Goal: Navigation & Orientation: Find specific page/section

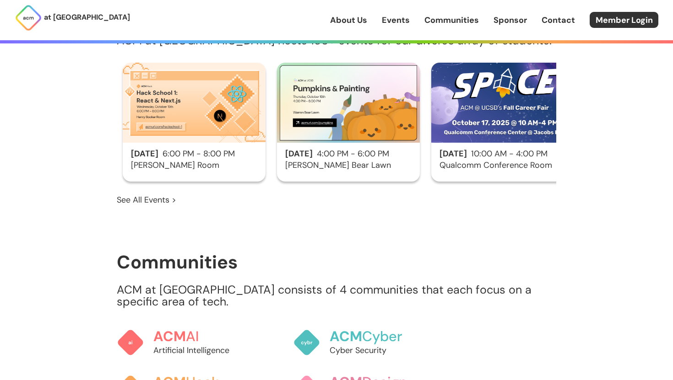
scroll to position [737, 0]
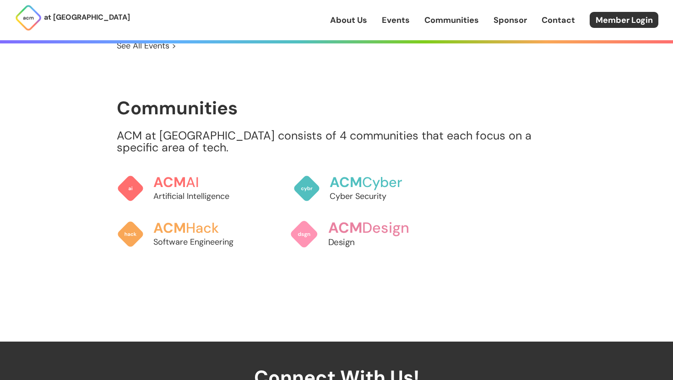
click at [352, 236] on p "Design" at bounding box center [378, 242] width 101 height 12
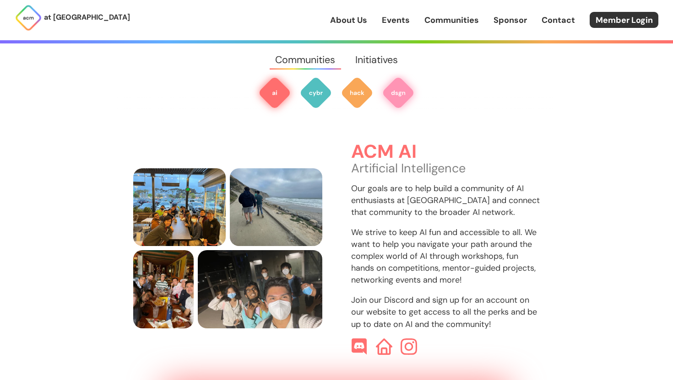
click at [414, 89] on img at bounding box center [398, 92] width 33 height 33
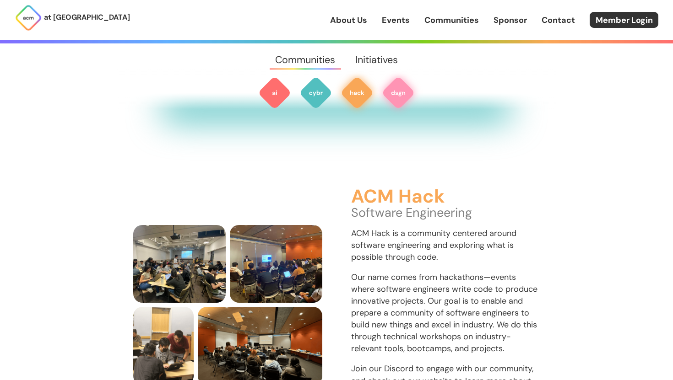
click at [409, 89] on img at bounding box center [398, 92] width 33 height 33
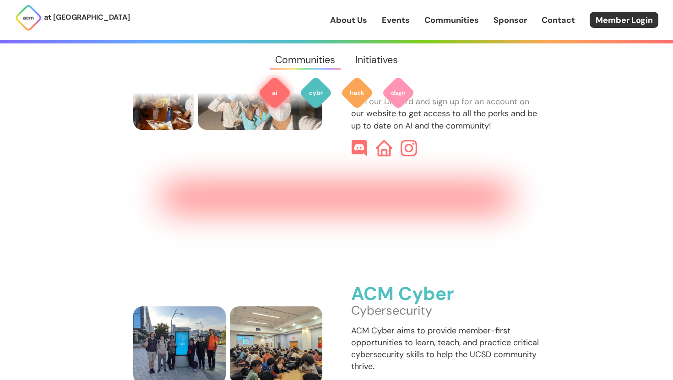
scroll to position [455, 0]
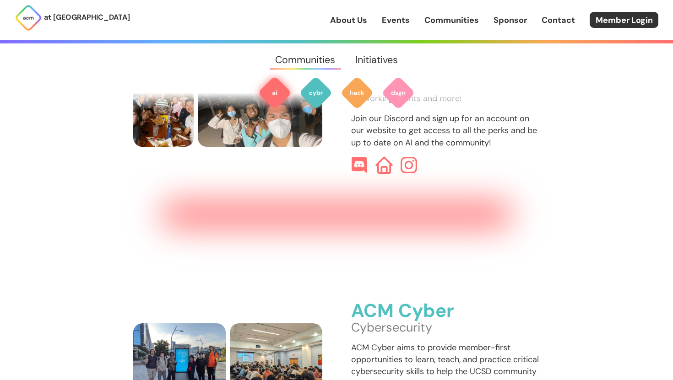
click at [385, 158] on img at bounding box center [383, 165] width 17 height 17
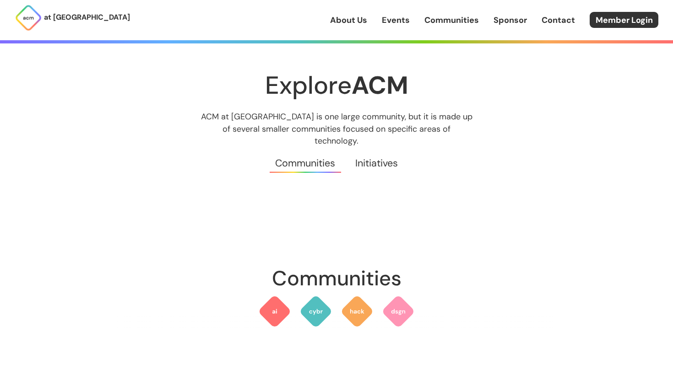
click at [355, 18] on link "About Us" at bounding box center [348, 20] width 37 height 12
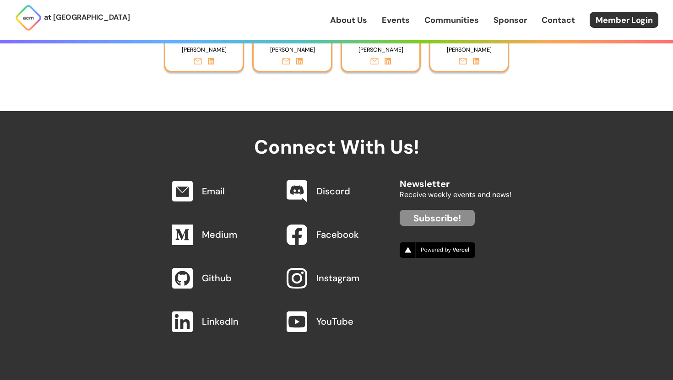
scroll to position [4066, 0]
